Goal: Information Seeking & Learning: Learn about a topic

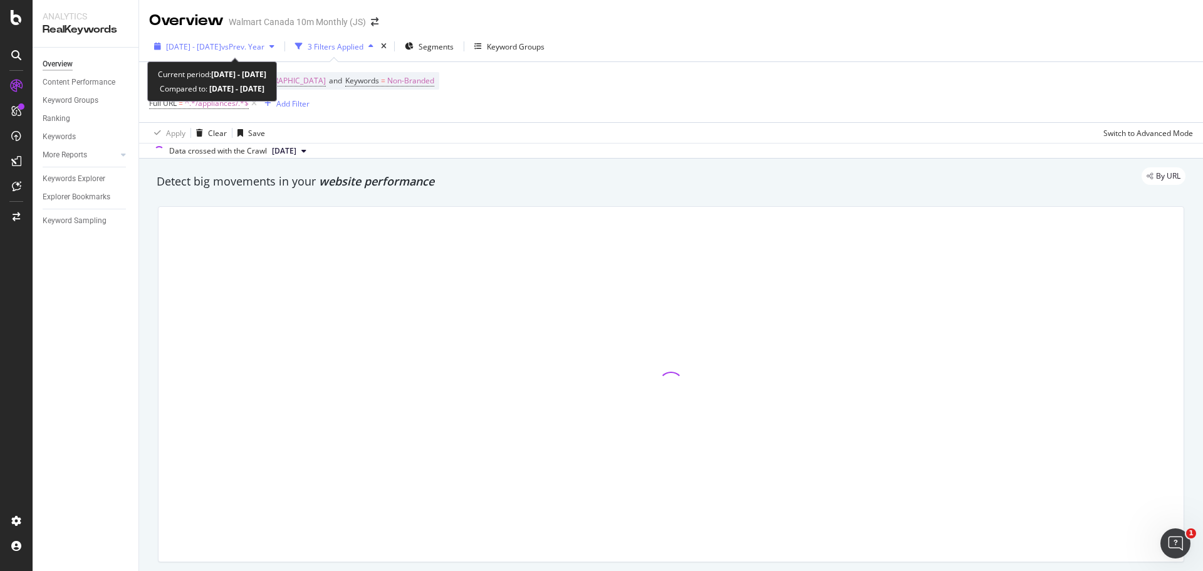
click at [265, 49] on span "vs Prev. Year" at bounding box center [242, 46] width 43 height 11
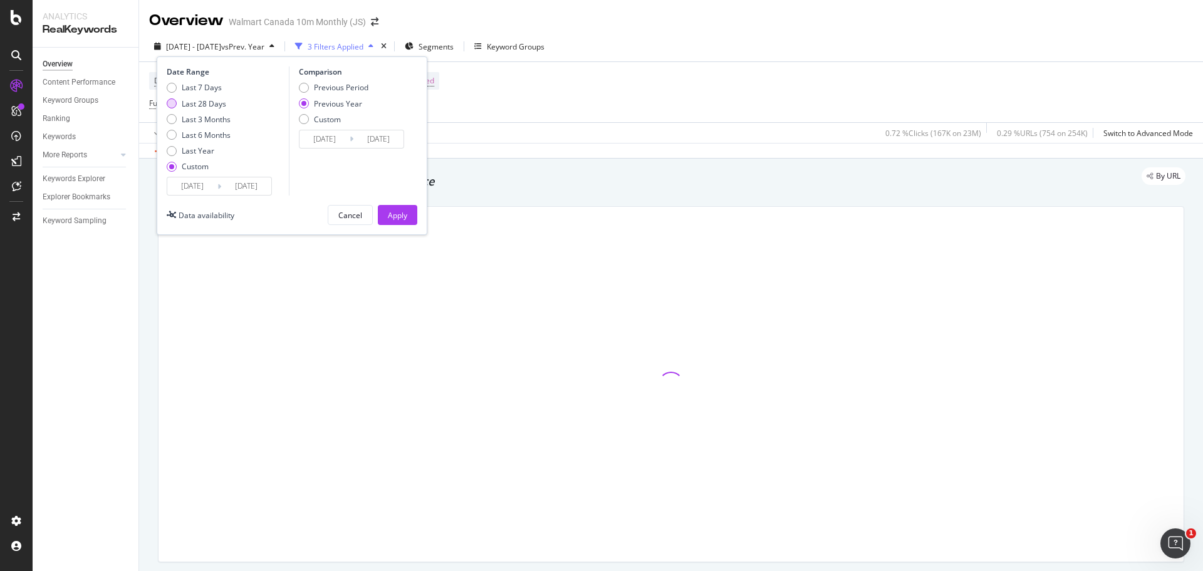
click at [175, 103] on div "Last 28 Days" at bounding box center [172, 103] width 10 height 10
type input "[DATE]"
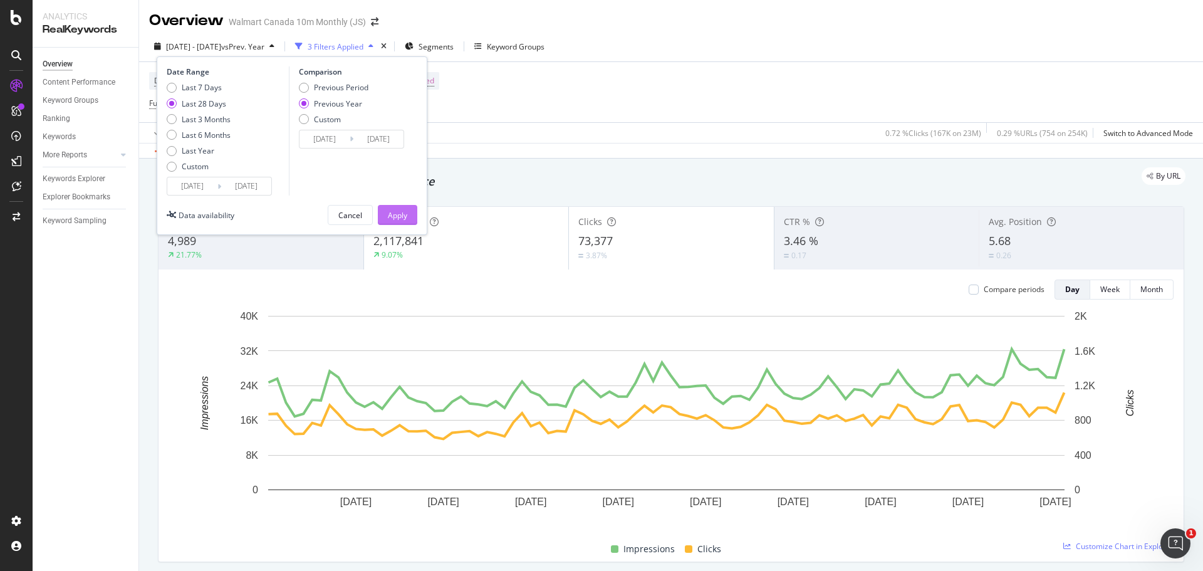
click at [406, 213] on div "Apply" at bounding box center [397, 215] width 19 height 11
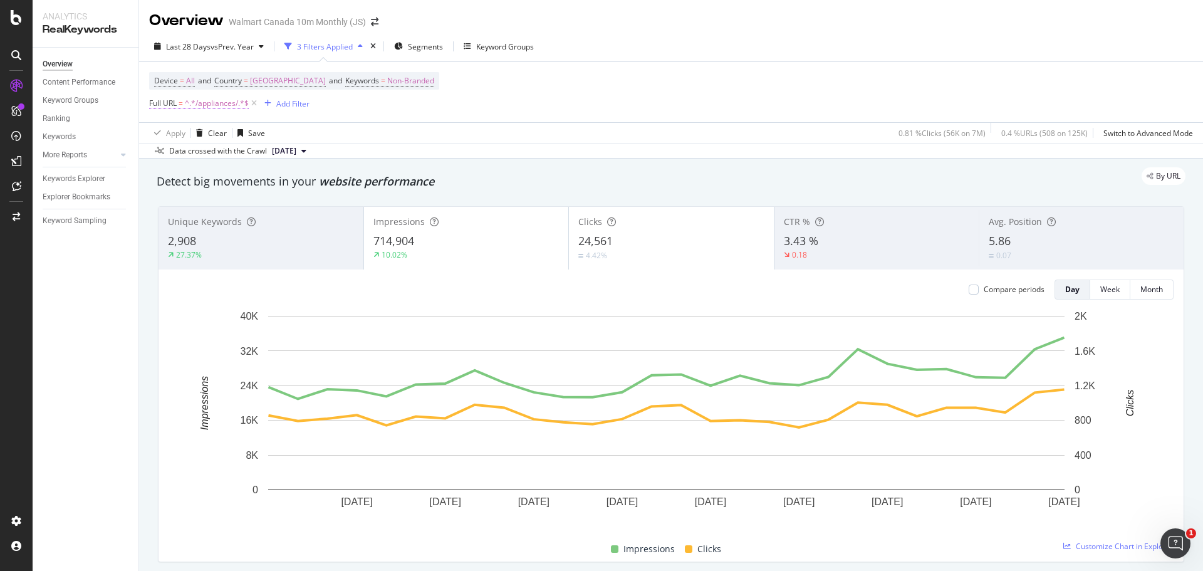
click at [230, 103] on span "^.*/appliances/.*$" at bounding box center [217, 104] width 64 height 18
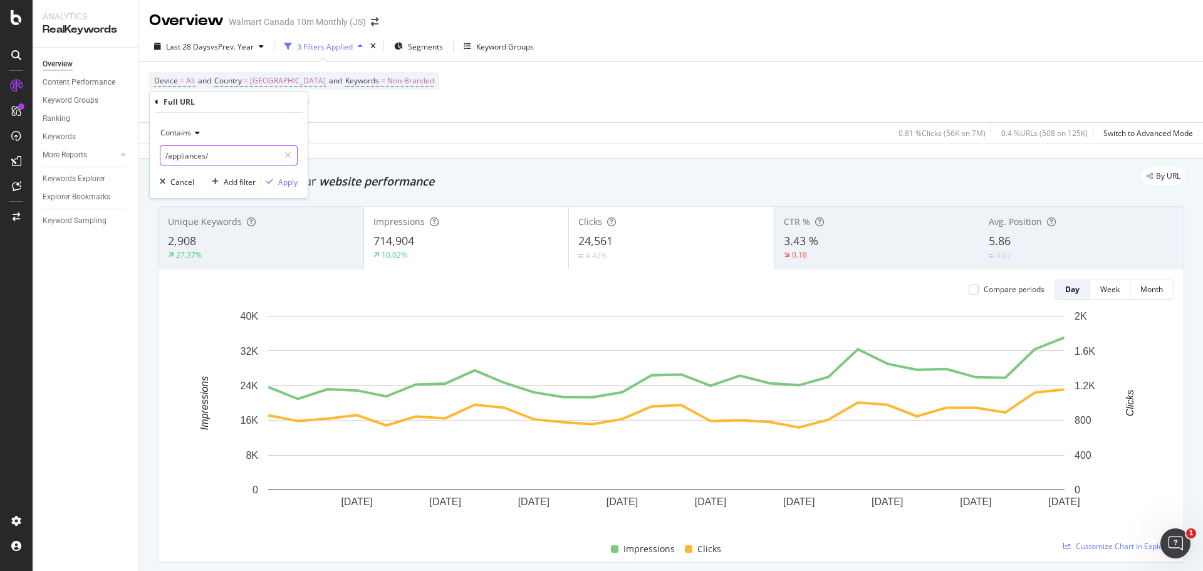
click at [240, 160] on input "/appliances/" at bounding box center [219, 155] width 118 height 20
type input "/"
type input "/heaters/"
click at [286, 182] on div "Apply" at bounding box center [287, 182] width 19 height 11
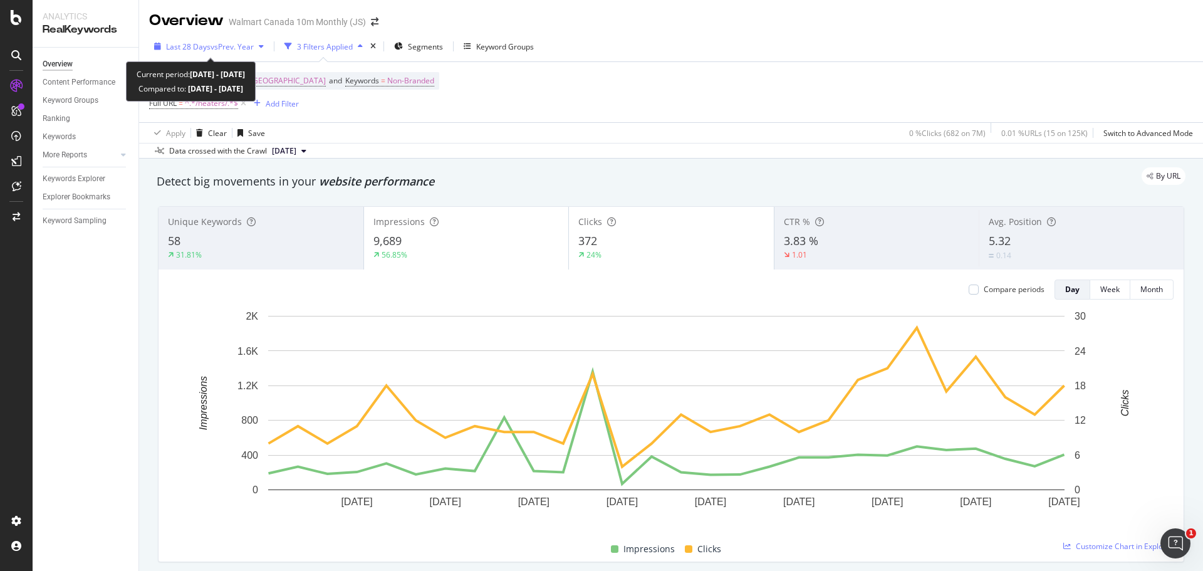
click at [253, 45] on span "vs Prev. Year" at bounding box center [232, 46] width 43 height 11
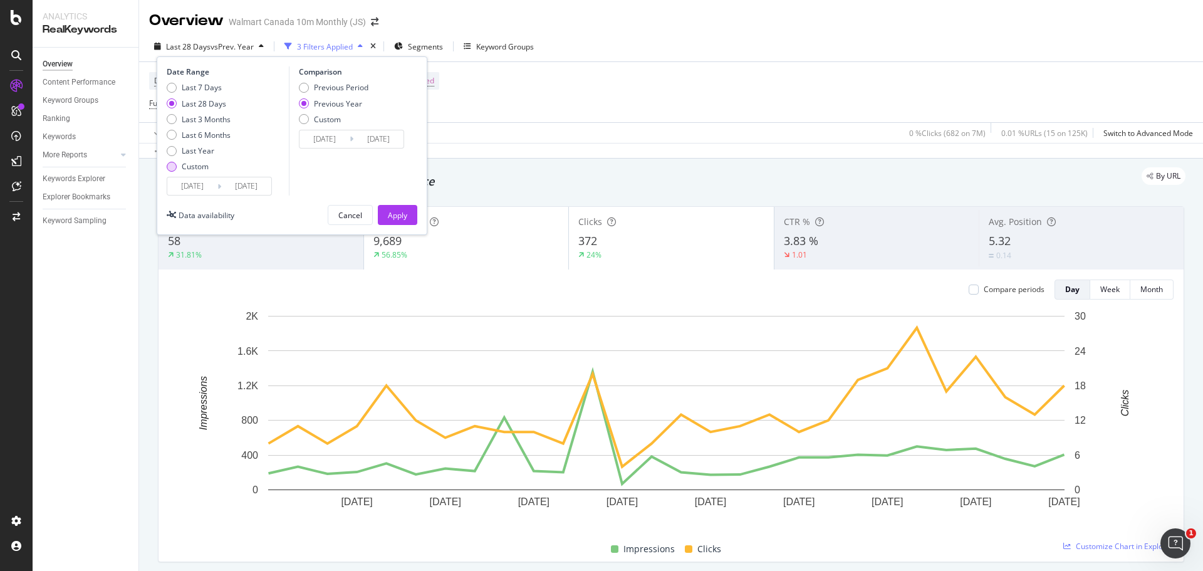
click at [172, 170] on div "Custom" at bounding box center [172, 167] width 10 height 10
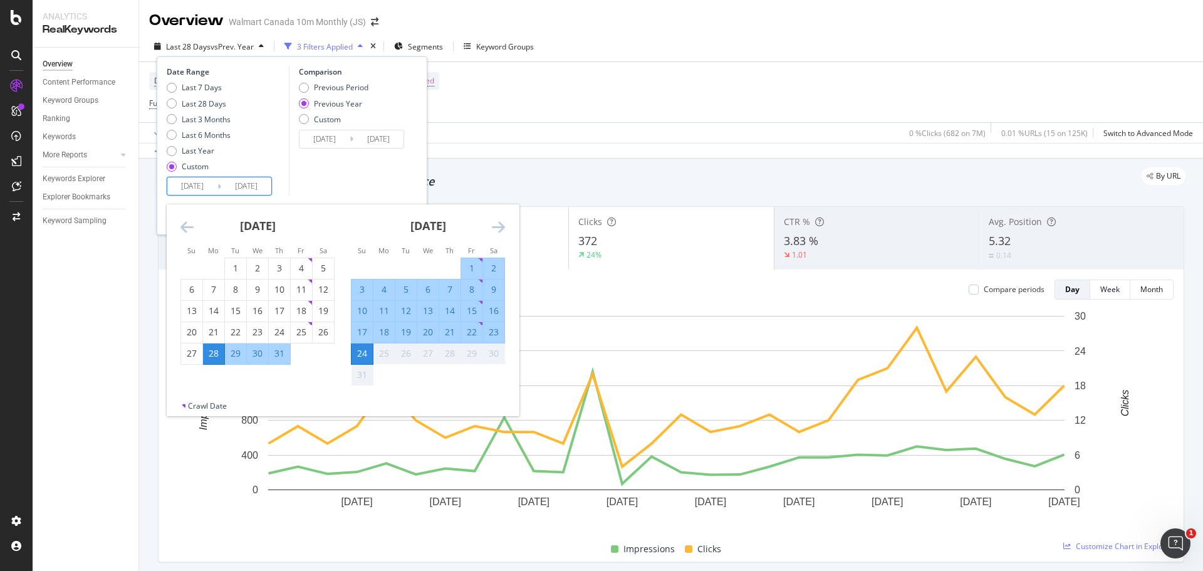
click at [196, 179] on input "[DATE]" at bounding box center [192, 186] width 50 height 18
click at [189, 226] on icon "Move backward to switch to the previous month." at bounding box center [187, 226] width 13 height 15
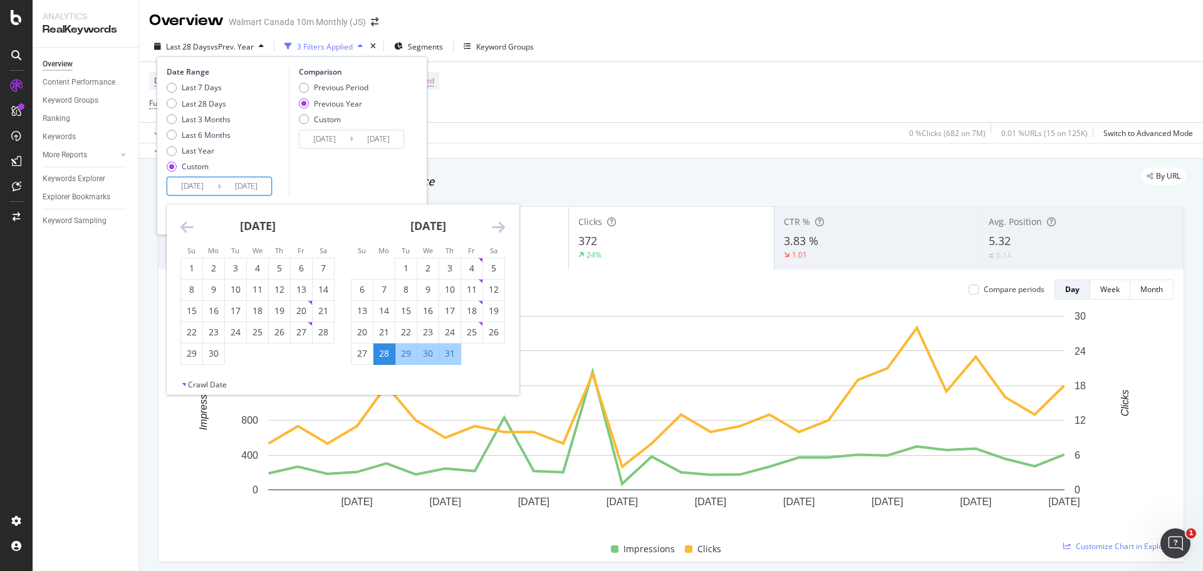
click at [189, 226] on icon "Move backward to switch to the previous month." at bounding box center [187, 226] width 13 height 15
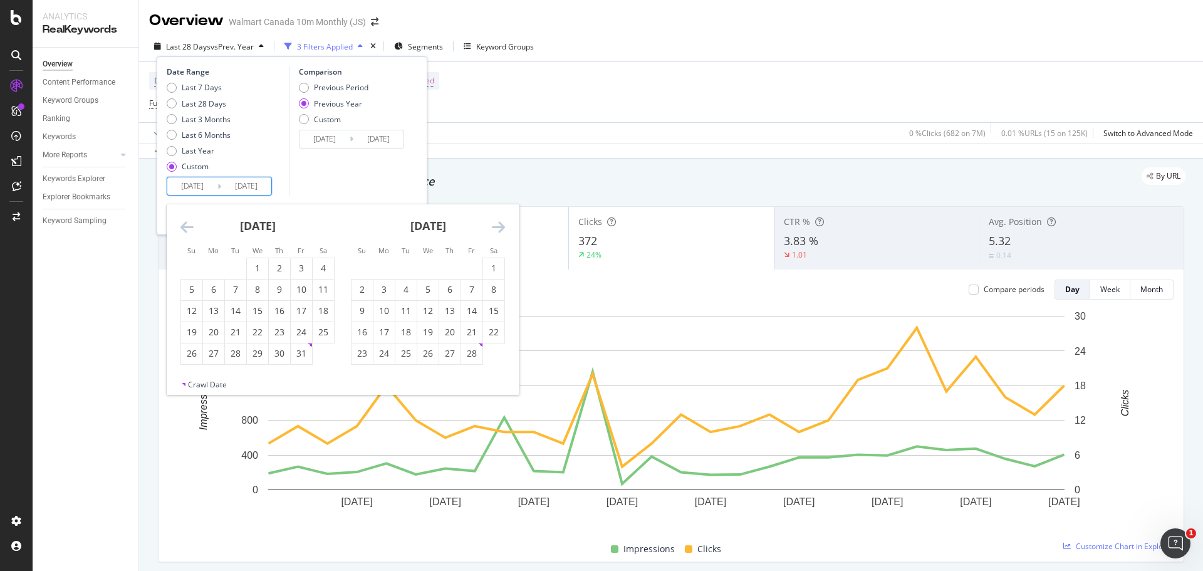
click at [189, 226] on icon "Move backward to switch to the previous month." at bounding box center [187, 226] width 13 height 15
click at [197, 269] on div "1" at bounding box center [191, 268] width 21 height 13
type input "[DATE]"
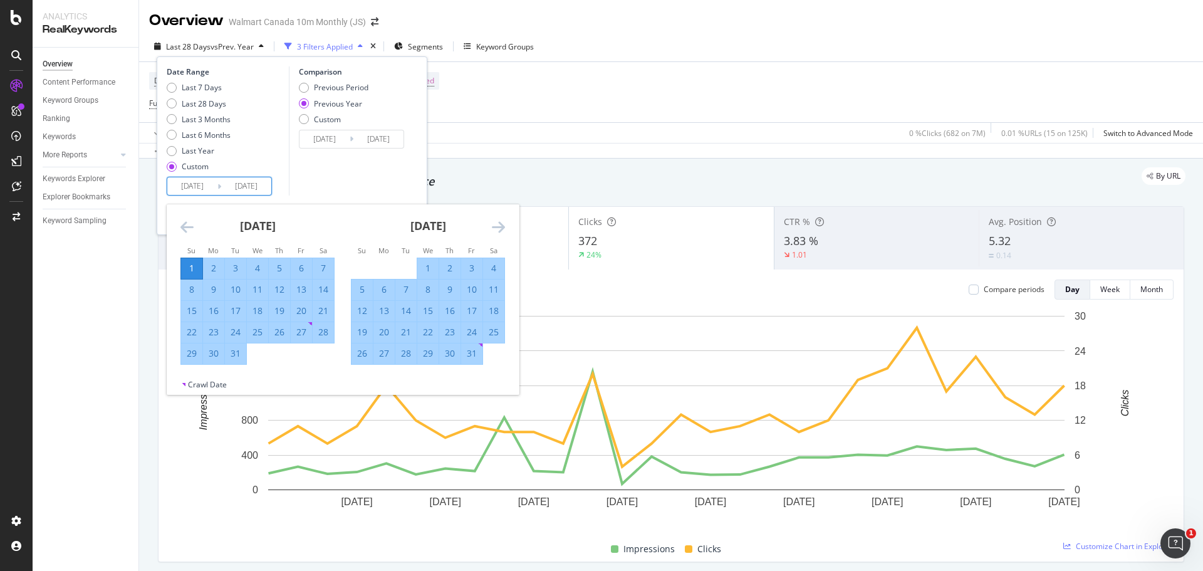
click at [239, 359] on div "31" at bounding box center [235, 353] width 21 height 13
type input "[DATE]"
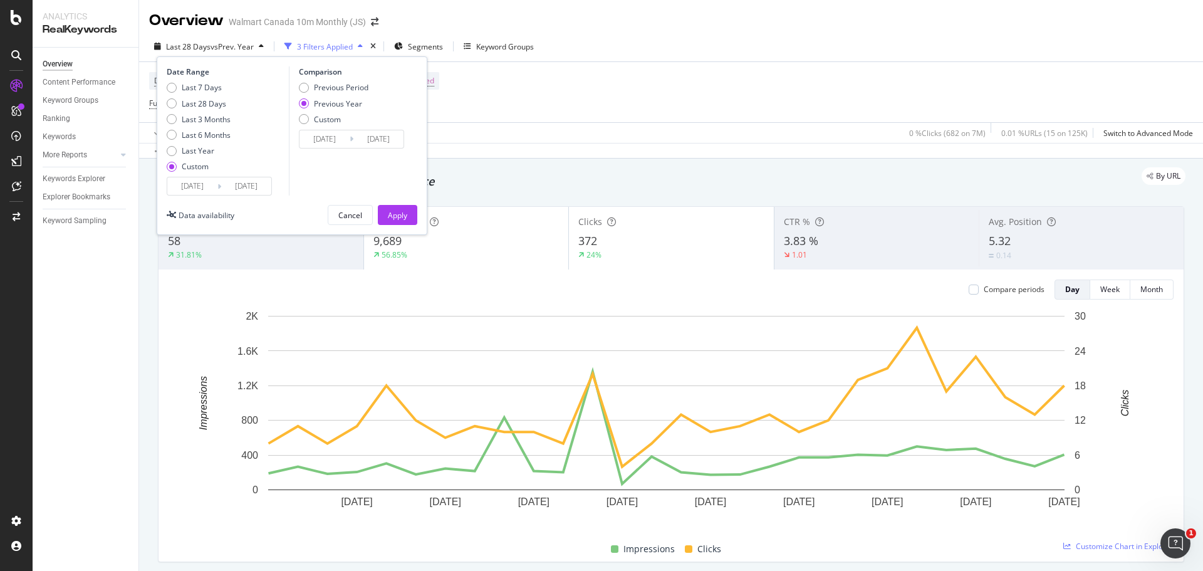
click at [305, 106] on div "Previous Year" at bounding box center [304, 103] width 10 height 10
click at [393, 210] on div "Apply" at bounding box center [397, 215] width 19 height 11
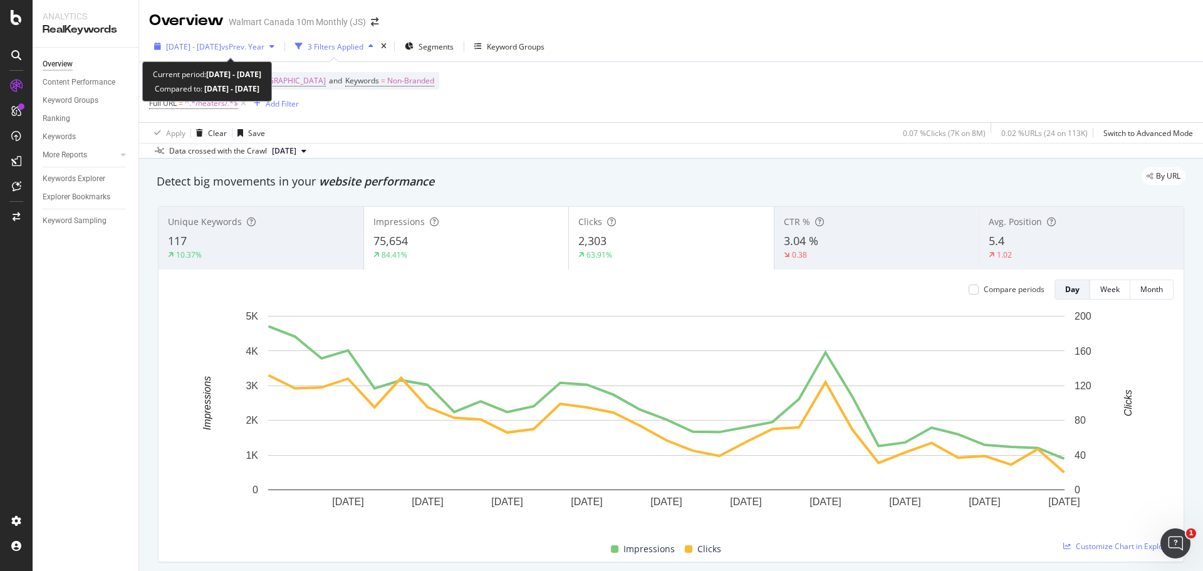
click at [231, 55] on div "[DATE] - [DATE] vs Prev. Year" at bounding box center [214, 46] width 130 height 19
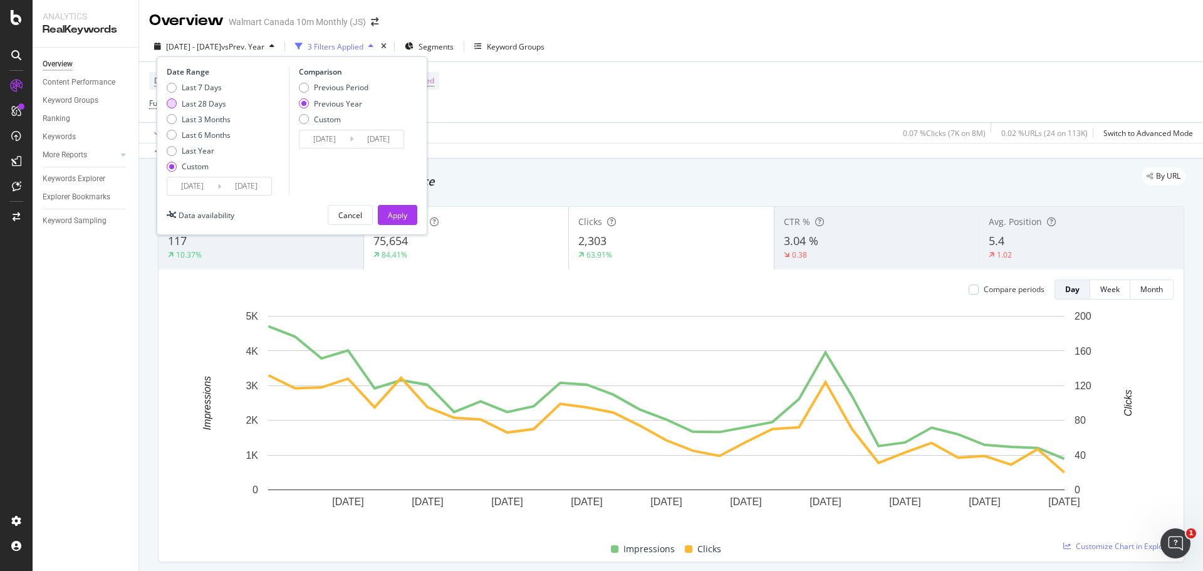
click at [183, 105] on div "Last 28 Days" at bounding box center [204, 103] width 45 height 11
type input "[DATE]"
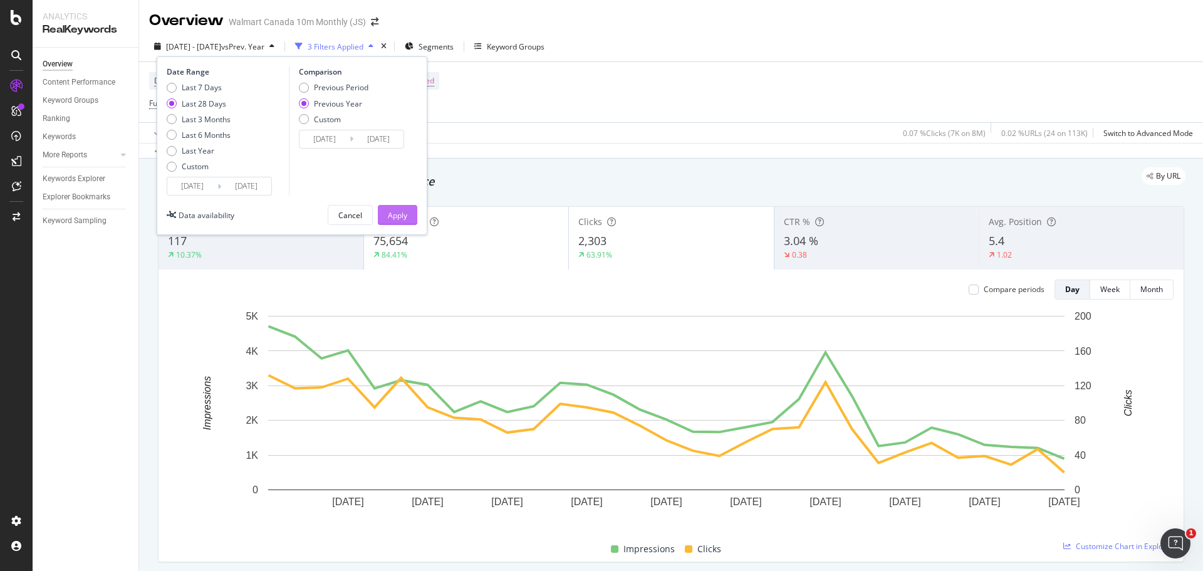
click at [401, 214] on div "Apply" at bounding box center [397, 215] width 19 height 11
